Goal: Task Accomplishment & Management: Manage account settings

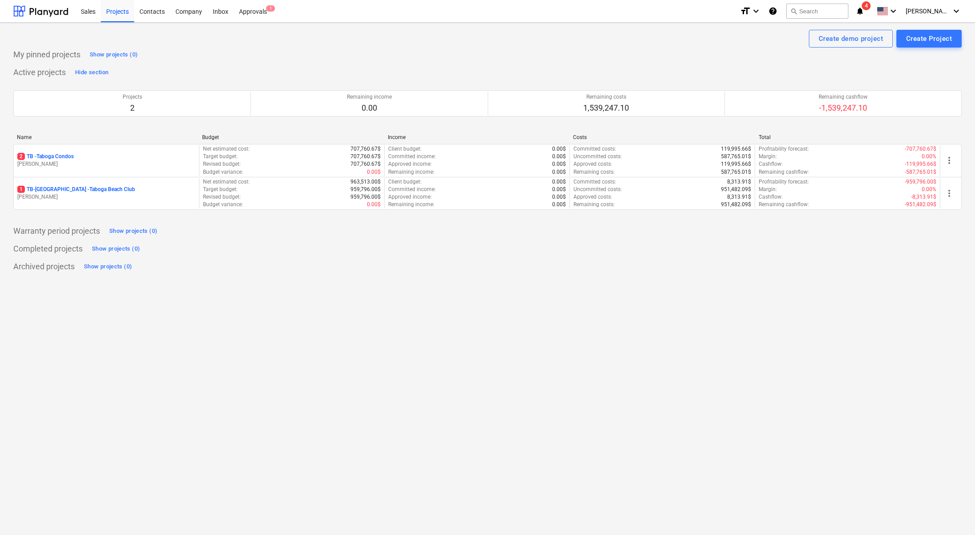
drag, startPoint x: 941, startPoint y: 303, endPoint x: 936, endPoint y: 302, distance: 4.6
click at [941, 303] on div "Create demo project Create Project My pinned projects Show projects (0) Active …" at bounding box center [487, 279] width 975 height 512
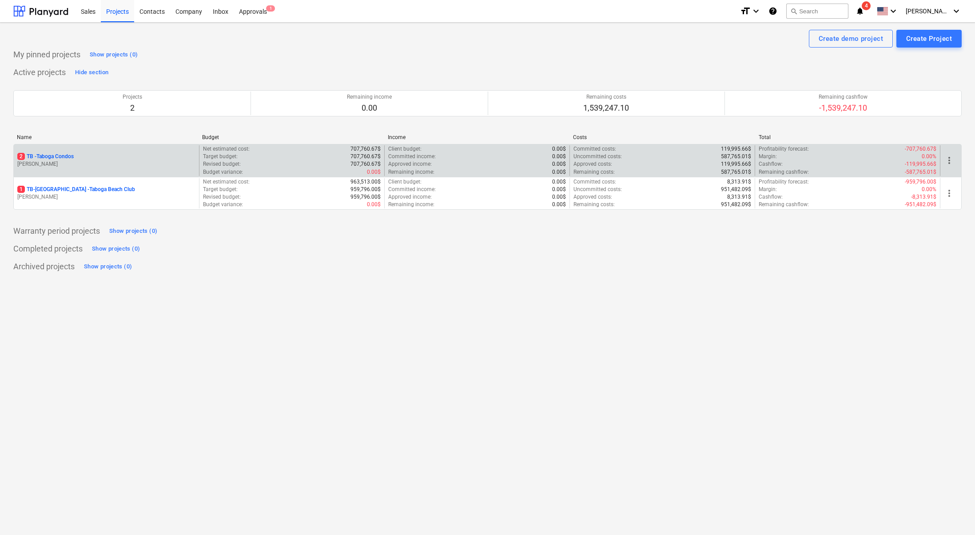
click at [67, 160] on p "[PERSON_NAME]" at bounding box center [106, 164] width 178 height 8
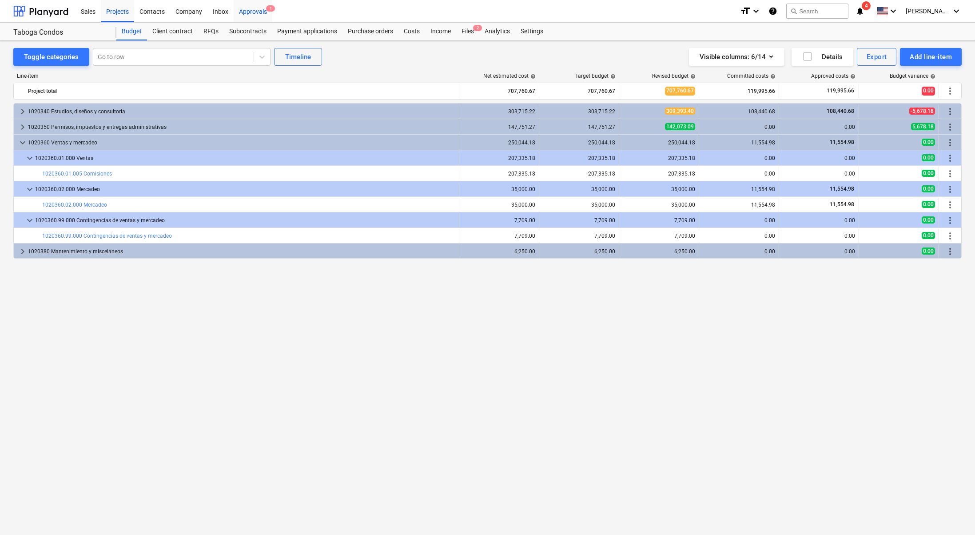
click at [255, 9] on div "Approvals 1" at bounding box center [253, 11] width 39 height 23
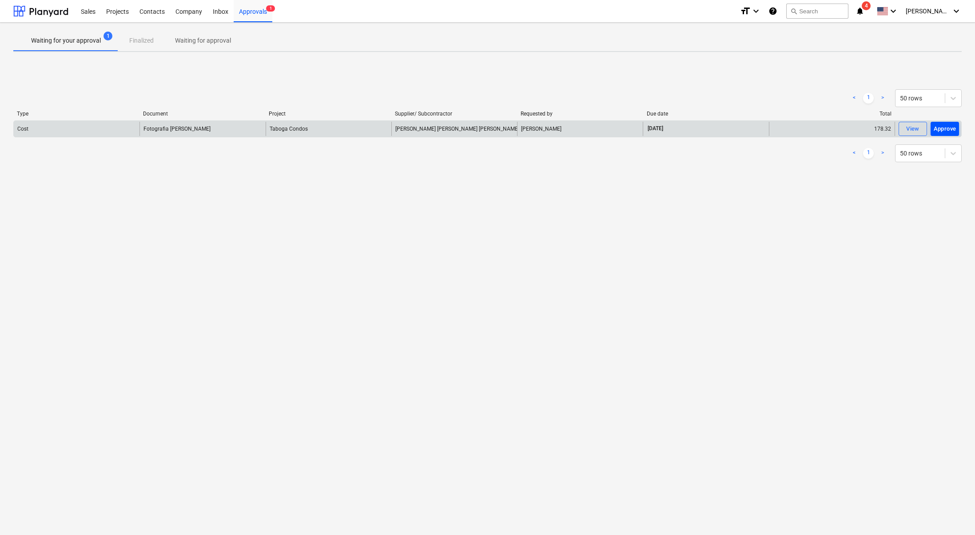
click at [947, 128] on div "Approve" at bounding box center [945, 129] width 23 height 10
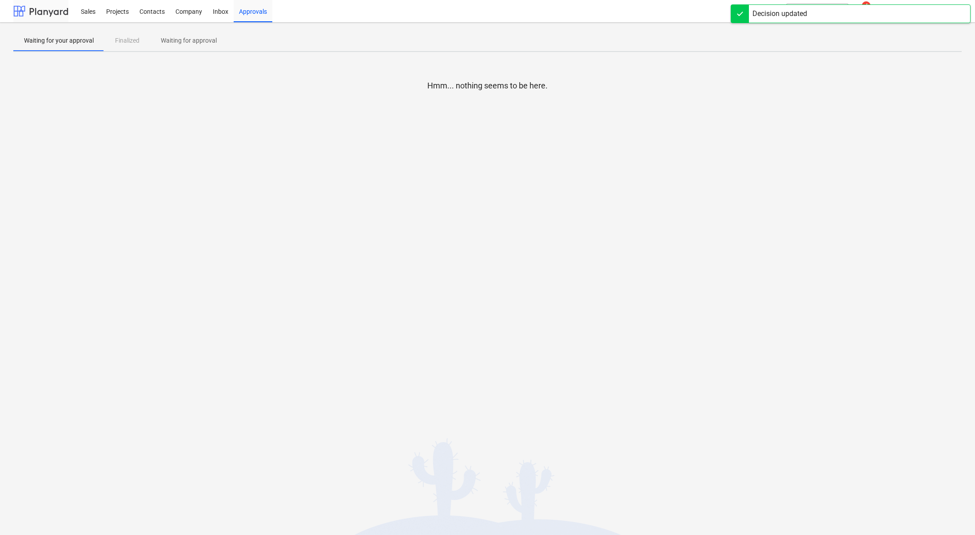
click at [43, 12] on div at bounding box center [40, 11] width 55 height 22
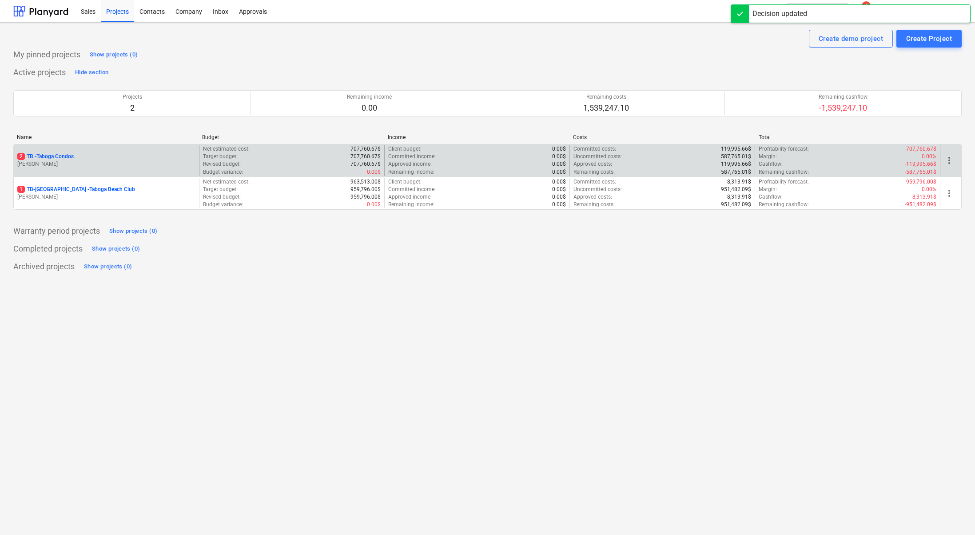
click at [72, 157] on p "2 TB - Taboga Condos" at bounding box center [45, 157] width 56 height 8
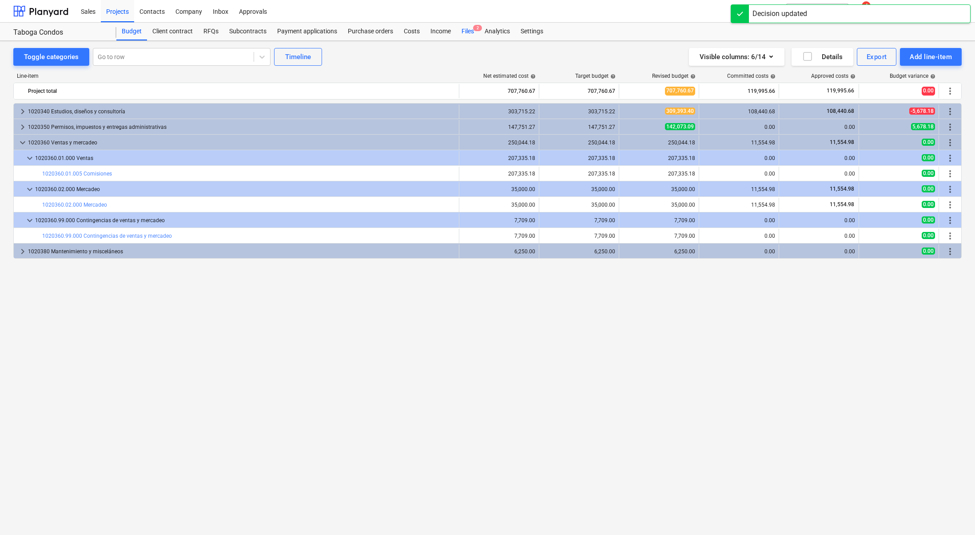
click at [470, 35] on div "Files 2" at bounding box center [467, 32] width 23 height 18
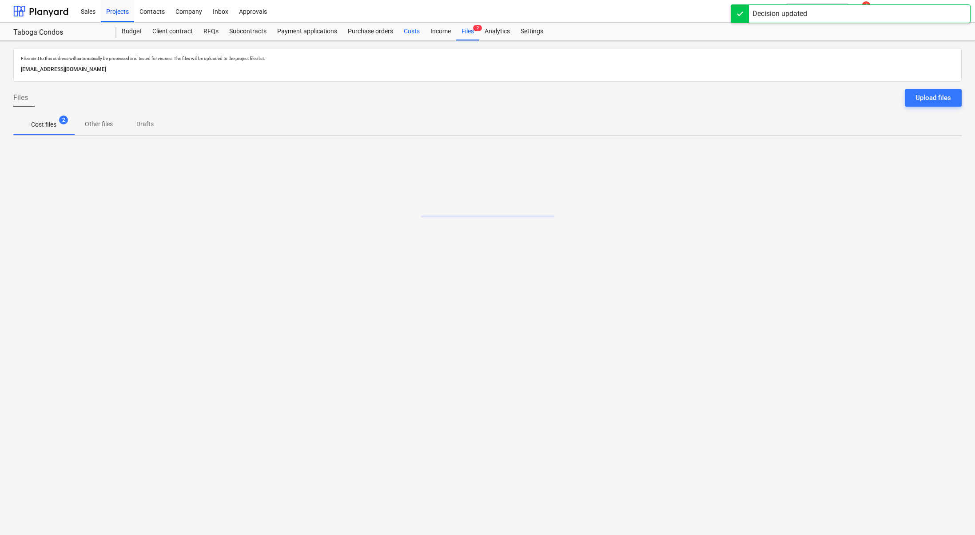
click at [404, 31] on div "Costs" at bounding box center [412, 32] width 27 height 18
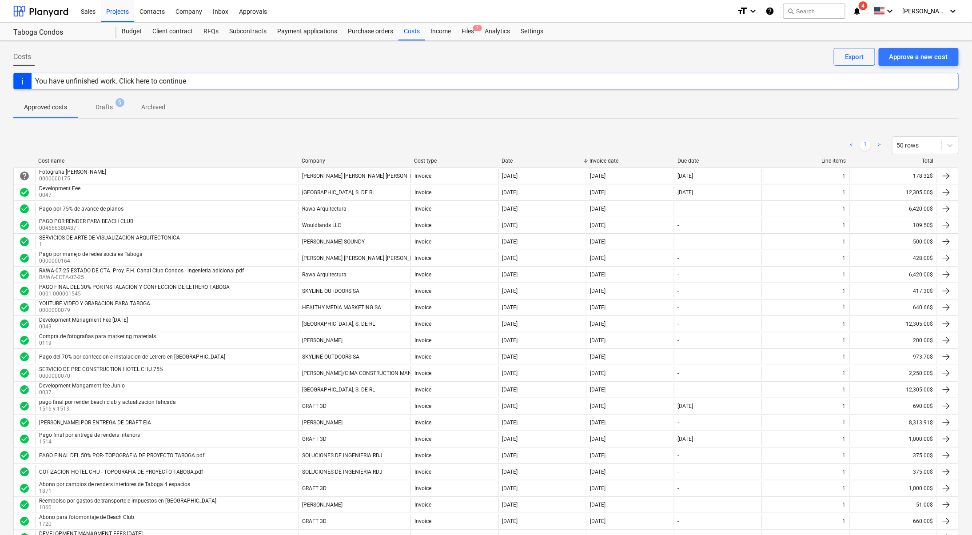
click at [868, 4] on span "4" at bounding box center [863, 5] width 9 height 9
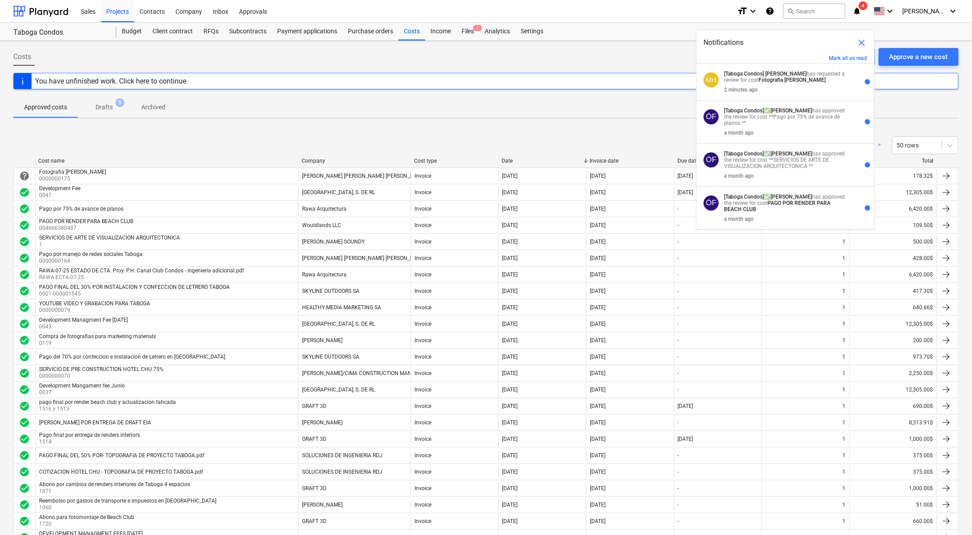
click at [854, 51] on div "Notifications close" at bounding box center [786, 42] width 178 height 25
click at [849, 60] on button "Mark all as read" at bounding box center [848, 58] width 38 height 6
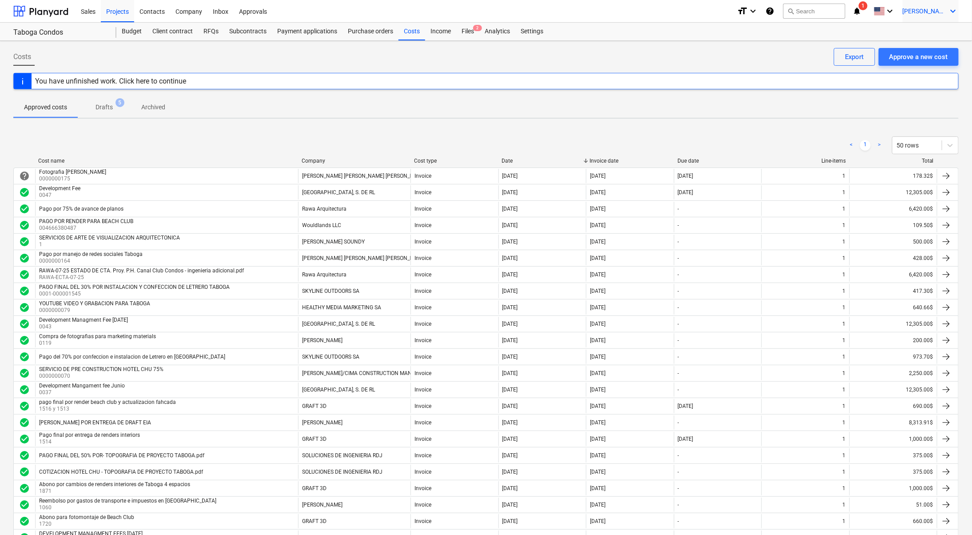
click at [945, 13] on span "[PERSON_NAME]" at bounding box center [925, 11] width 44 height 7
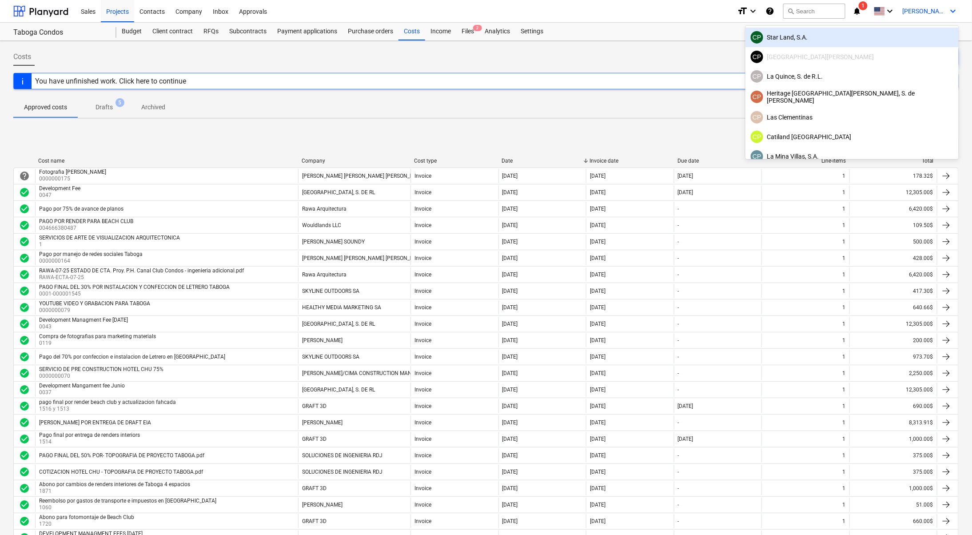
drag, startPoint x: 897, startPoint y: 41, endPoint x: 724, endPoint y: 23, distance: 173.3
click at [897, 41] on div "CP Star Land, S.A." at bounding box center [852, 37] width 203 height 12
